Goal: Information Seeking & Learning: Learn about a topic

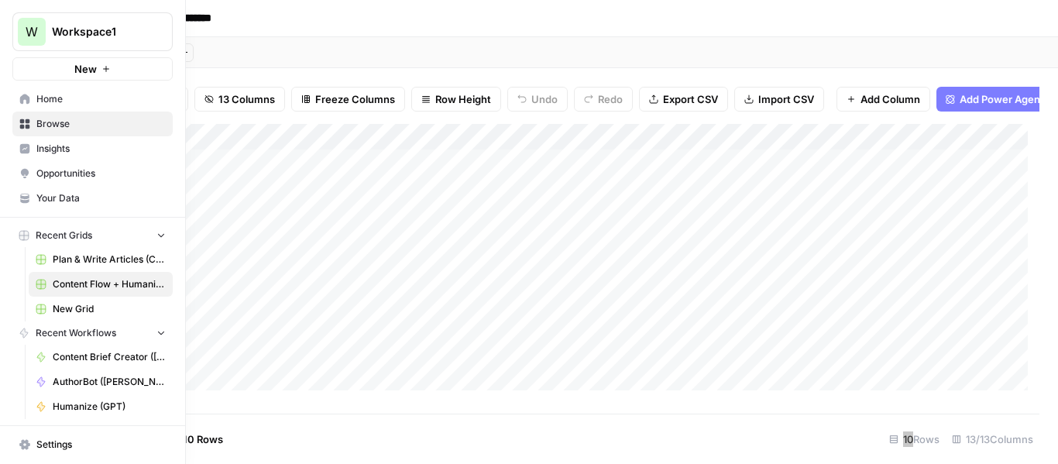
scroll to position [74, 0]
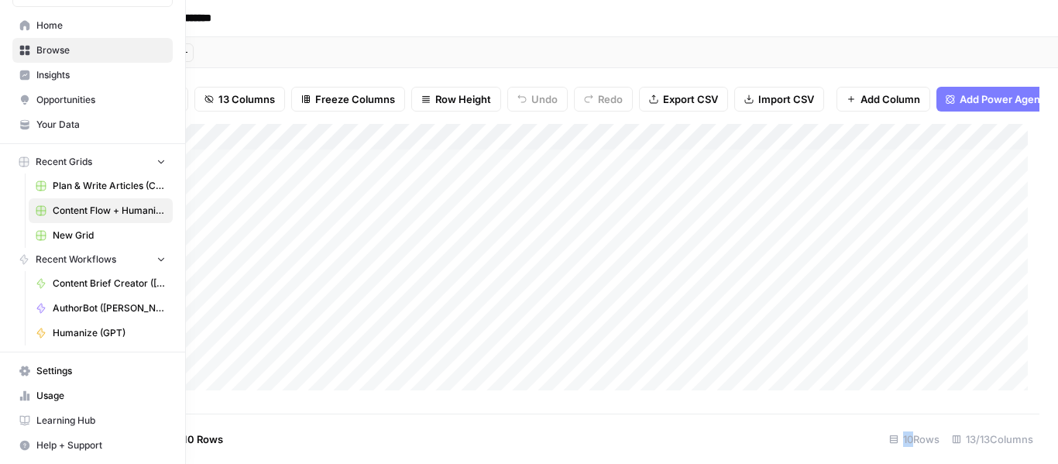
click at [81, 370] on span "Settings" at bounding box center [100, 371] width 129 height 14
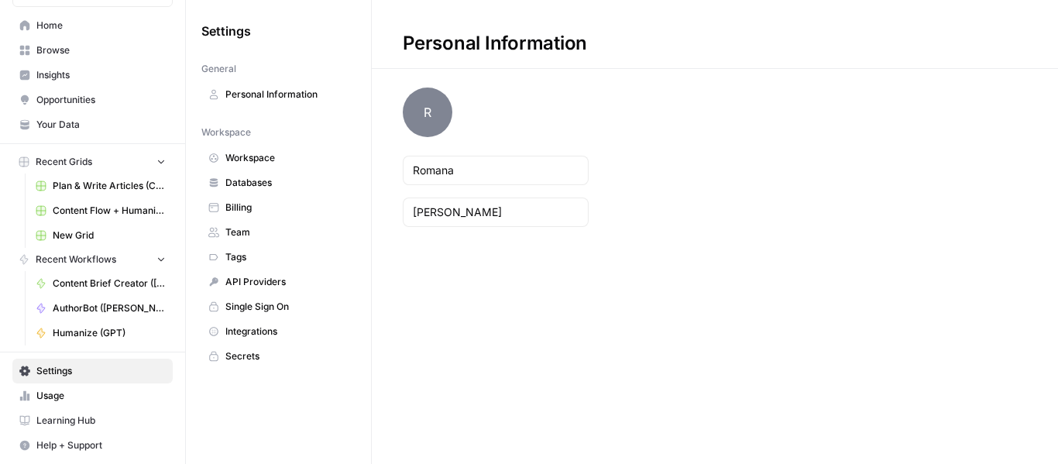
click at [253, 182] on span "Databases" at bounding box center [286, 183] width 123 height 14
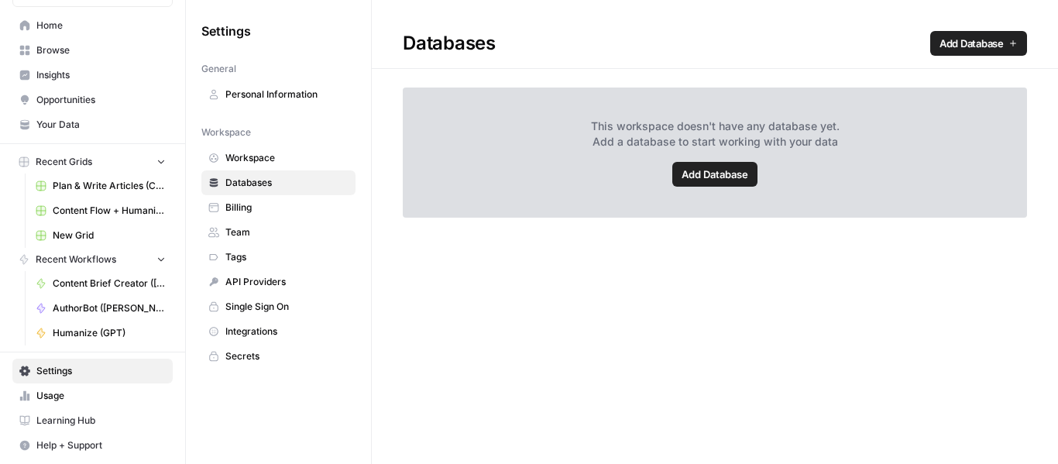
click at [60, 30] on span "Home" at bounding box center [100, 26] width 129 height 14
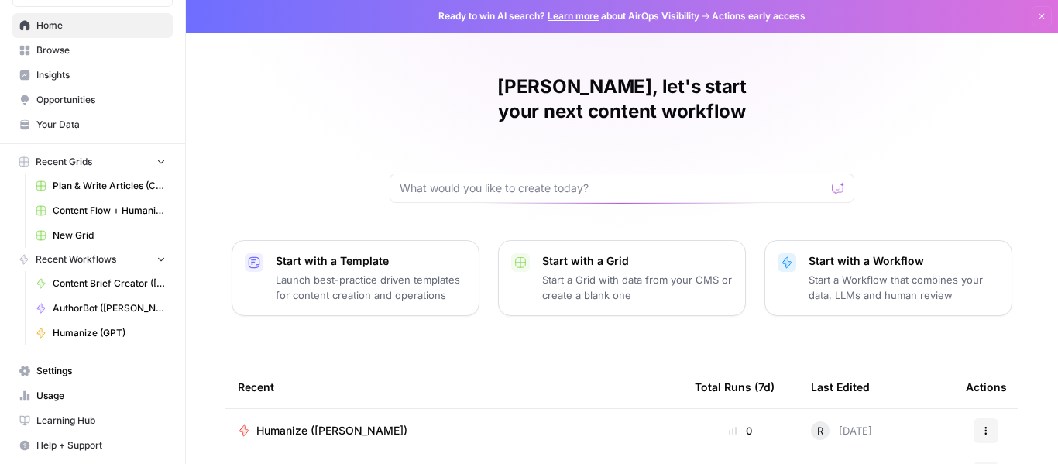
click at [94, 129] on span "Your Data" at bounding box center [100, 125] width 129 height 14
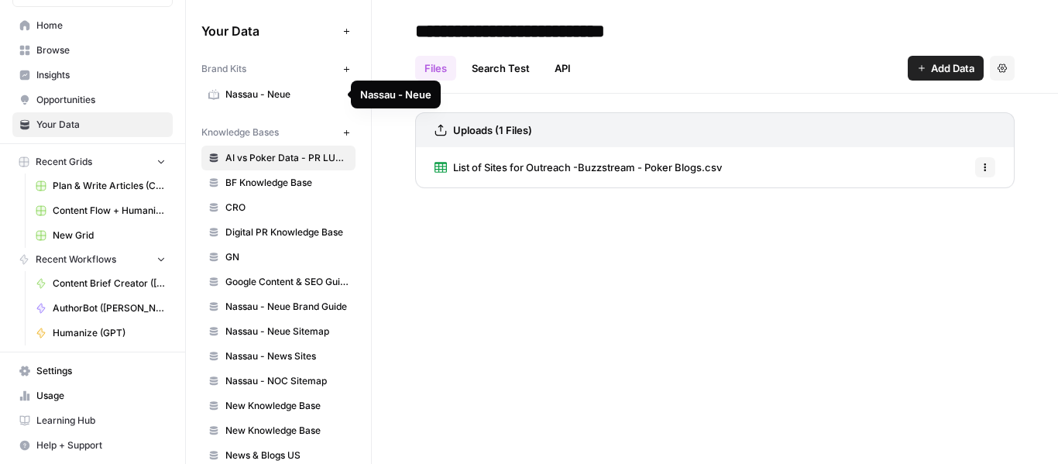
click at [270, 88] on span "Nassau - Neue" at bounding box center [286, 95] width 123 height 14
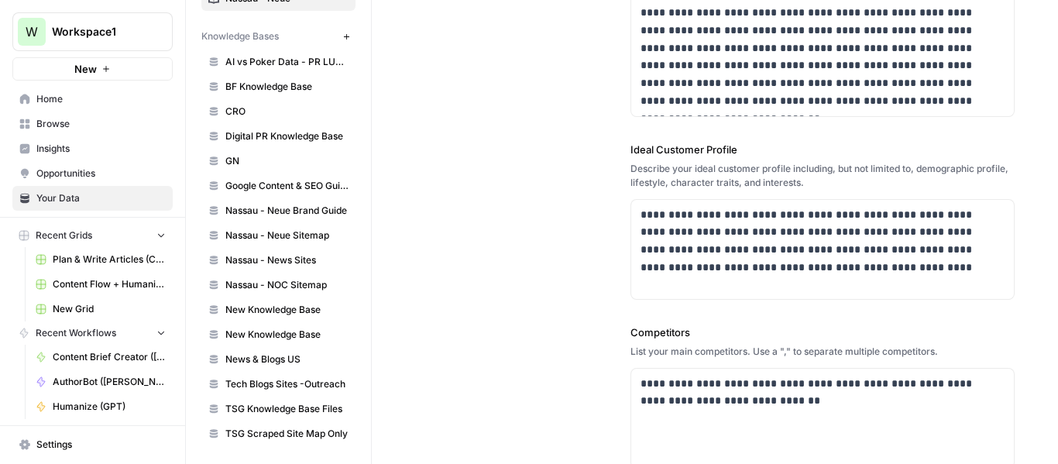
scroll to position [97, 0]
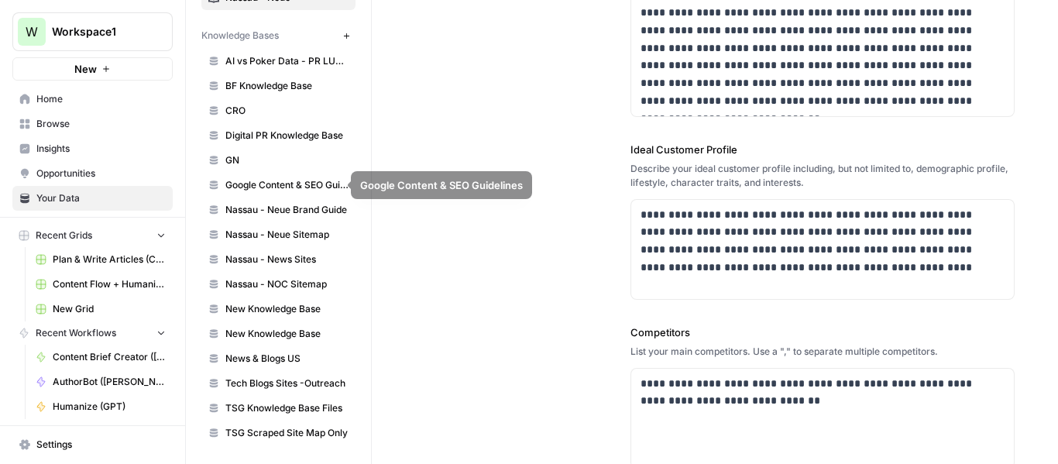
click at [277, 307] on span "New Knowledge Base" at bounding box center [286, 309] width 123 height 14
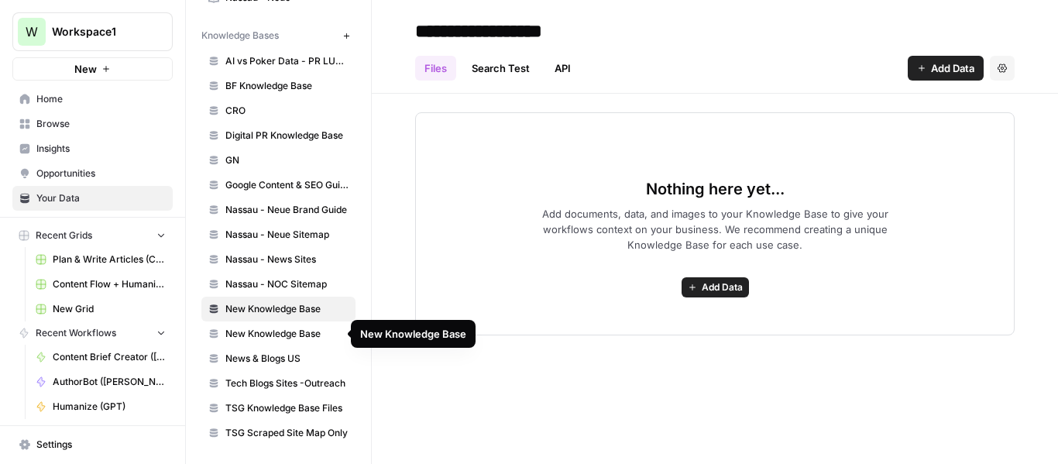
click at [279, 336] on span "New Knowledge Base" at bounding box center [286, 334] width 123 height 14
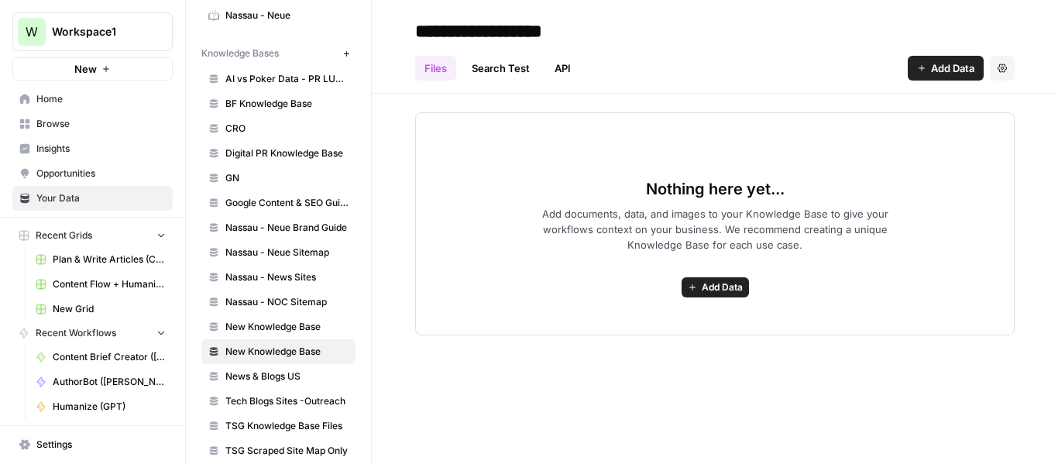
scroll to position [97, 0]
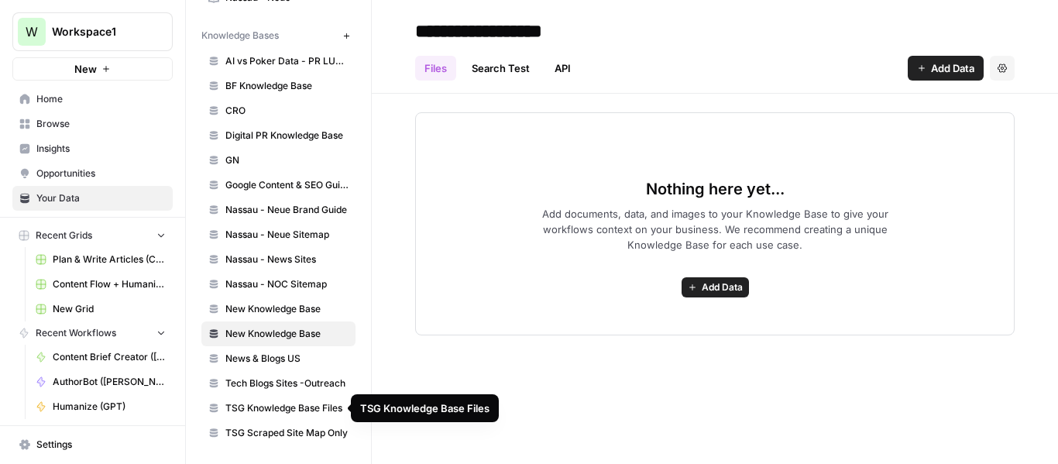
click at [283, 409] on span "TSG Knowledge Base Files" at bounding box center [286, 408] width 123 height 14
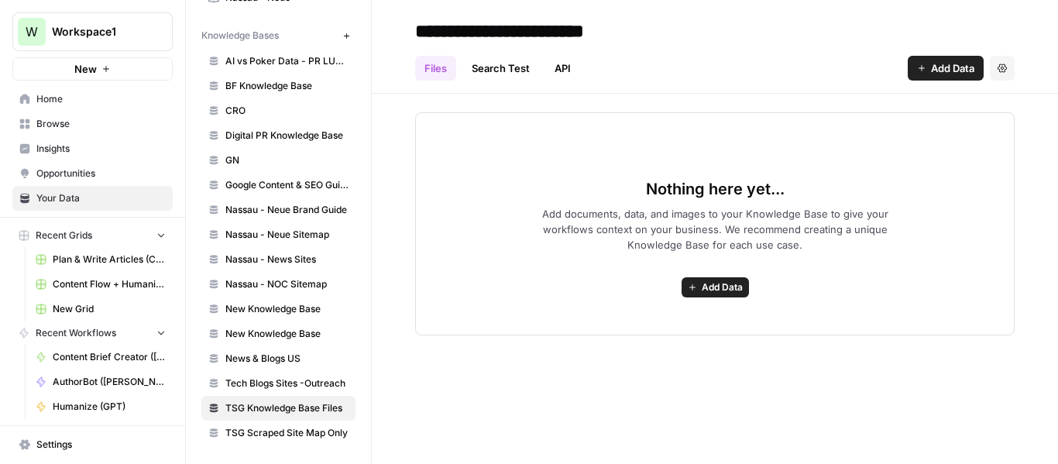
click at [304, 427] on span "TSG Scraped Site Map Only" at bounding box center [286, 433] width 123 height 14
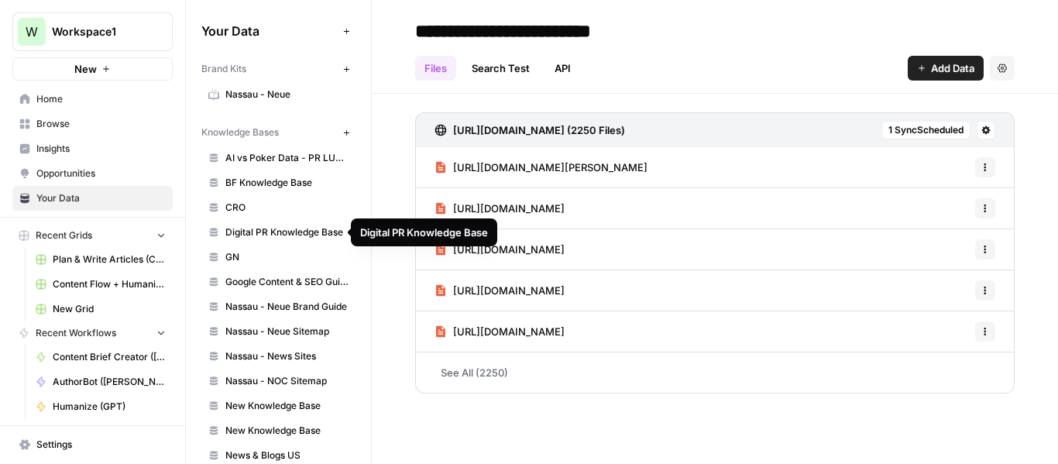
click at [297, 282] on span "Google Content & SEO Guidelines" at bounding box center [286, 282] width 123 height 14
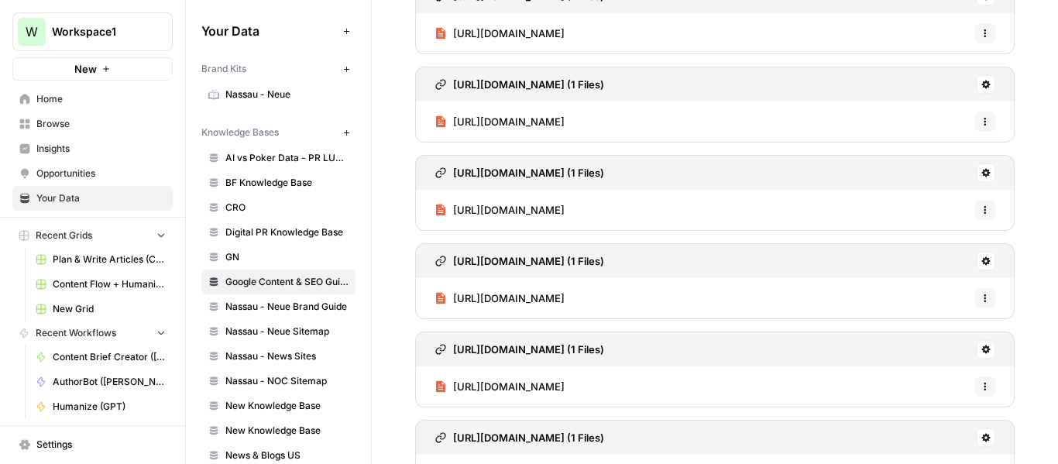
scroll to position [884, 0]
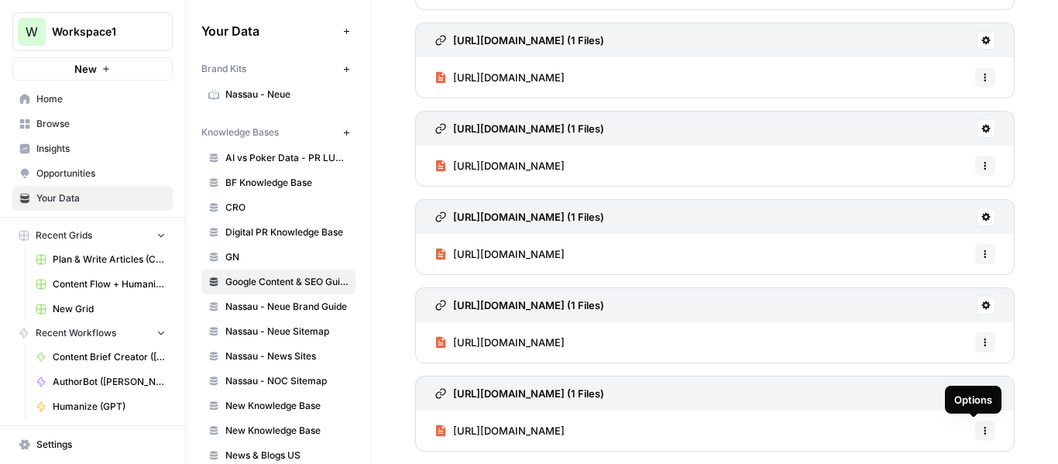
click at [980, 426] on icon "button" at bounding box center [984, 430] width 9 height 9
click at [980, 302] on button at bounding box center [986, 305] width 19 height 19
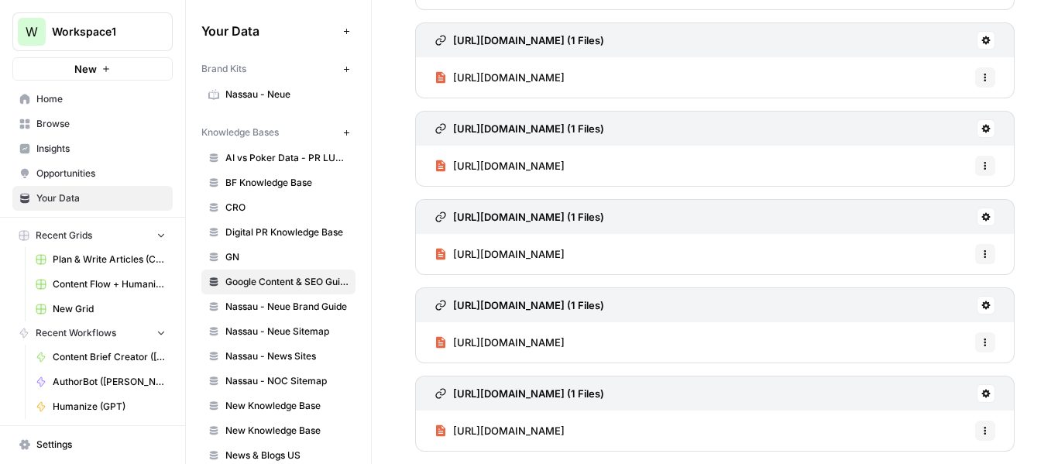
click at [441, 38] on icon at bounding box center [440, 40] width 12 height 12
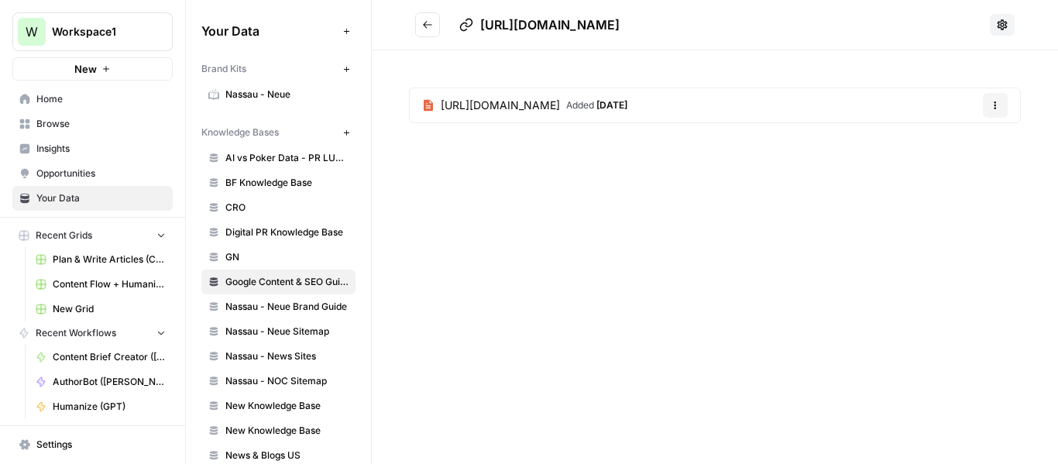
click at [513, 109] on span "[URL][DOMAIN_NAME]" at bounding box center [500, 105] width 119 height 15
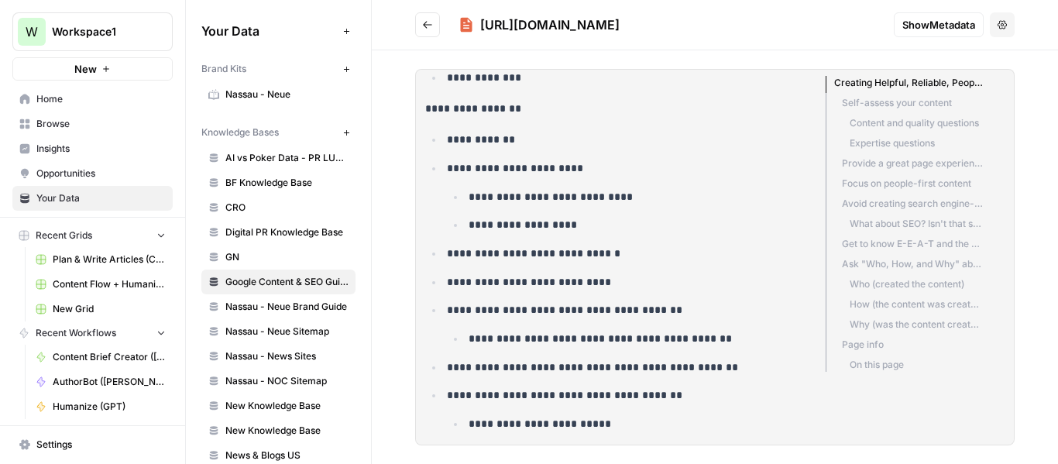
scroll to position [1316, 0]
click at [432, 15] on button "Go back" at bounding box center [427, 24] width 25 height 25
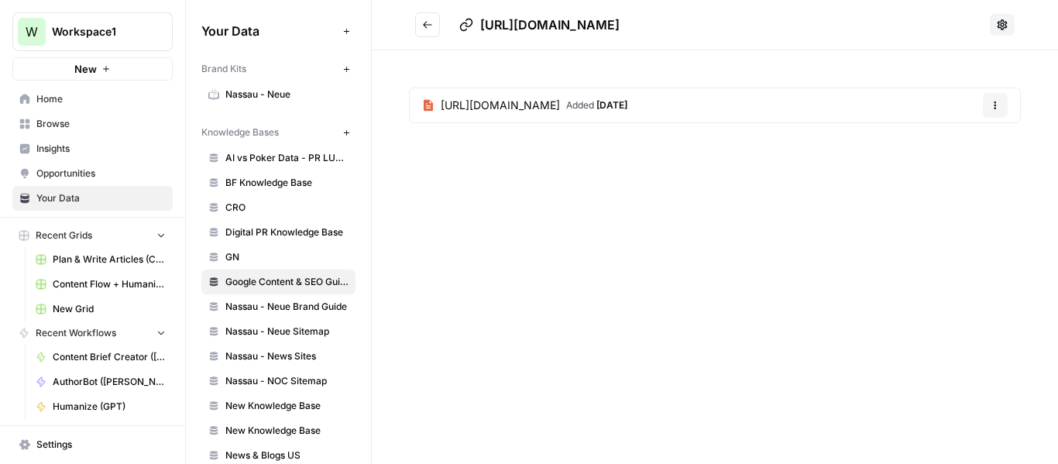
click at [431, 22] on icon "Go back" at bounding box center [427, 24] width 11 height 11
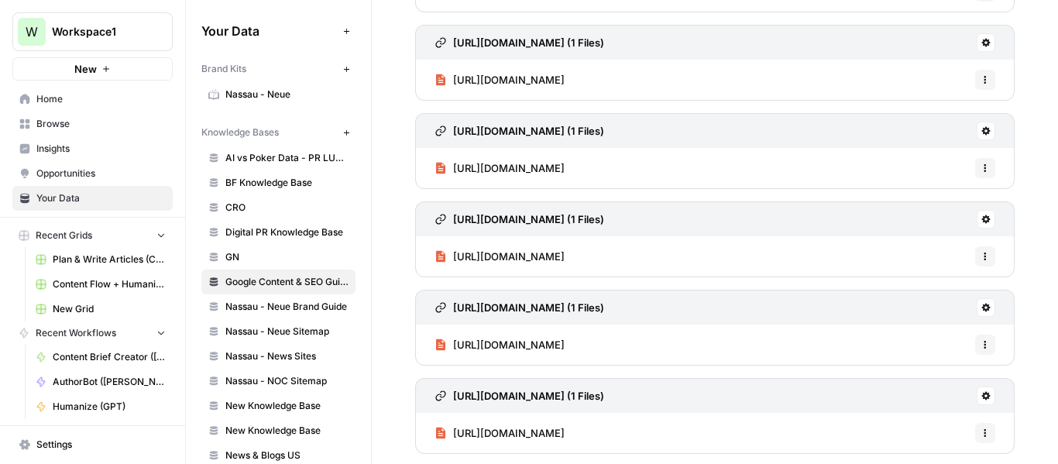
scroll to position [884, 0]
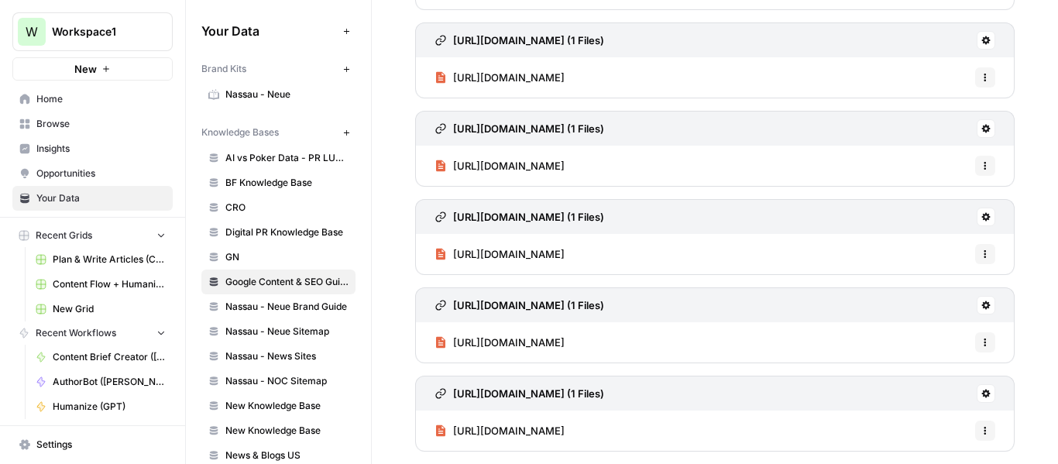
click at [565, 343] on span "[URL][DOMAIN_NAME]" at bounding box center [509, 342] width 112 height 15
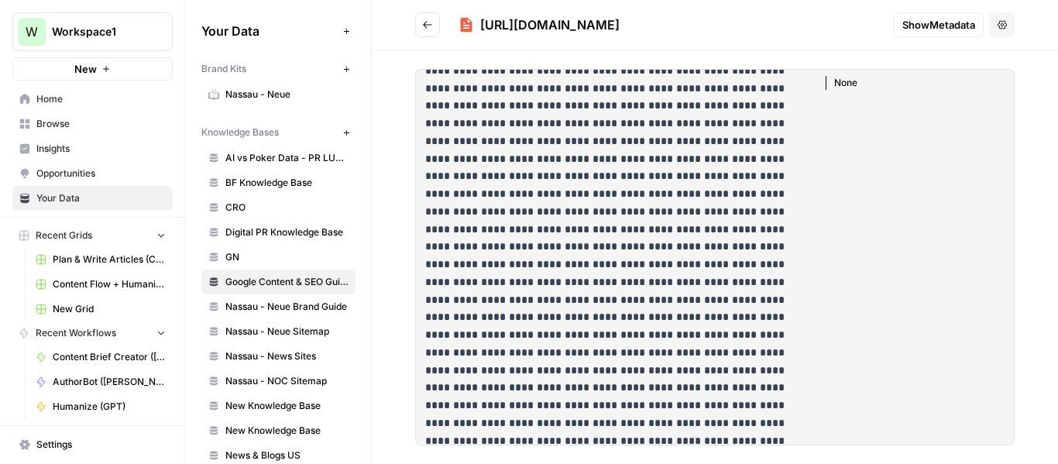
scroll to position [1626, 0]
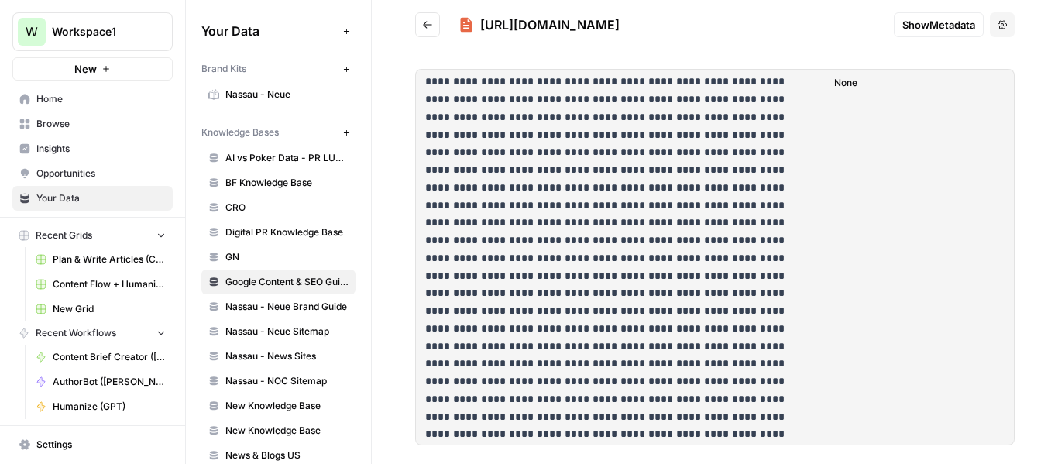
click at [421, 24] on button "Go back" at bounding box center [427, 24] width 25 height 25
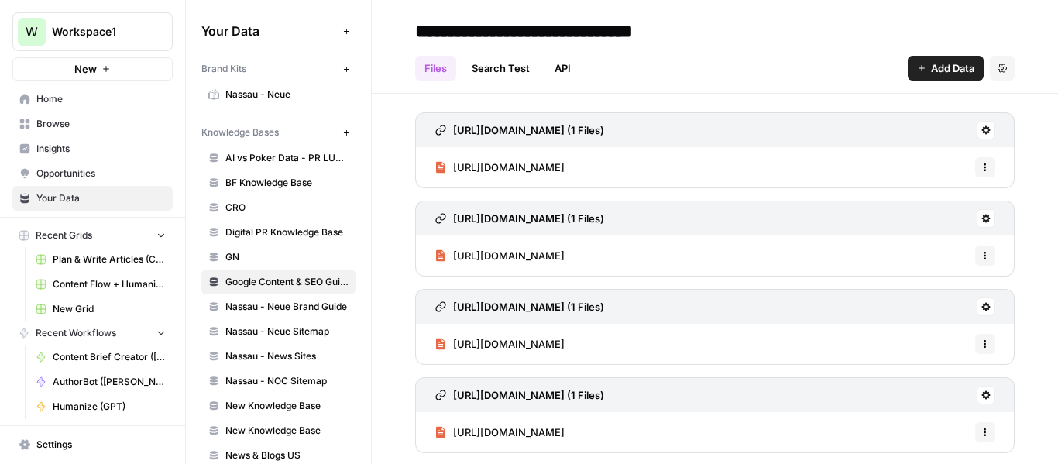
click at [565, 164] on span "[URL][DOMAIN_NAME]" at bounding box center [509, 167] width 112 height 15
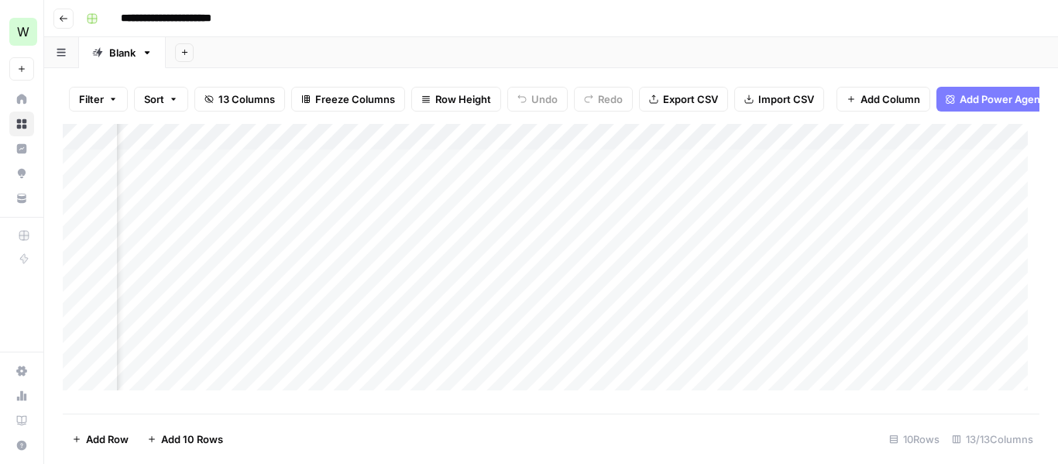
scroll to position [0, 858]
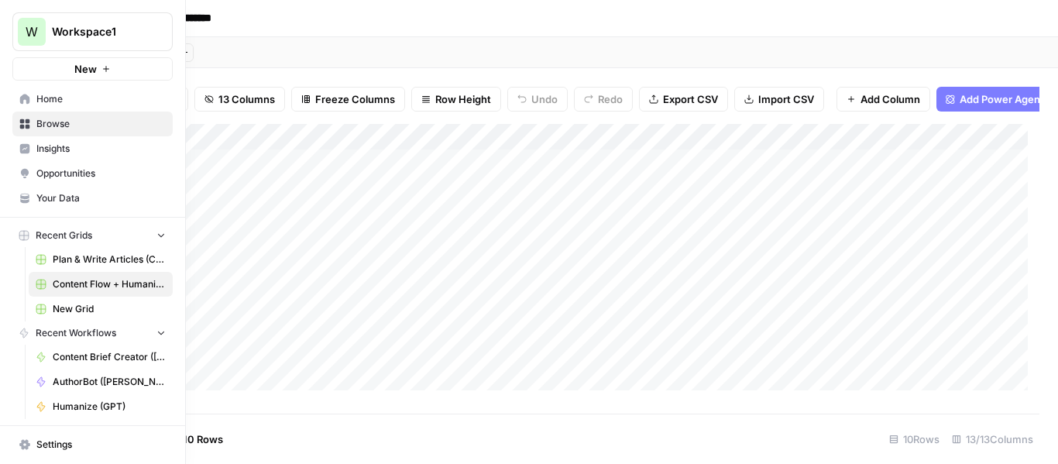
click at [56, 101] on span "Home" at bounding box center [100, 99] width 129 height 14
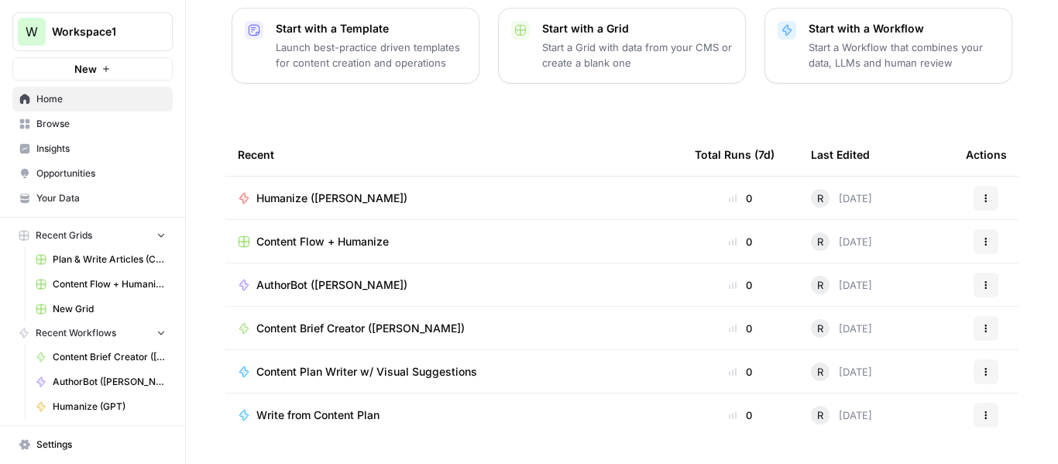
scroll to position [249, 0]
